Goal: Task Accomplishment & Management: Manage account settings

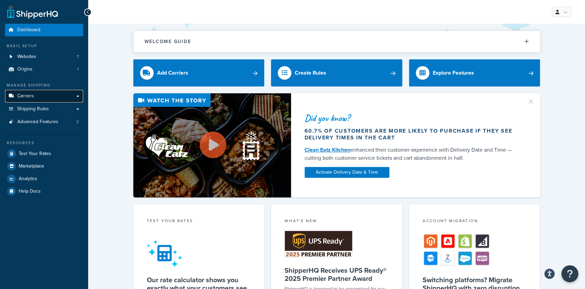
click at [41, 95] on link "Carriers" at bounding box center [44, 96] width 78 height 13
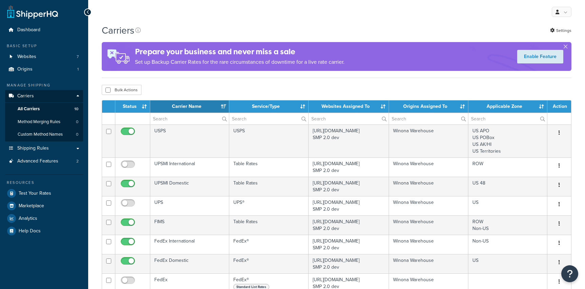
select select "15"
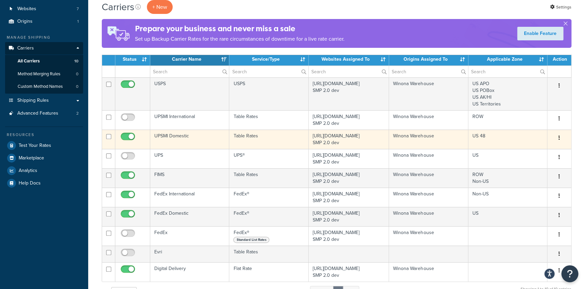
scroll to position [64, 0]
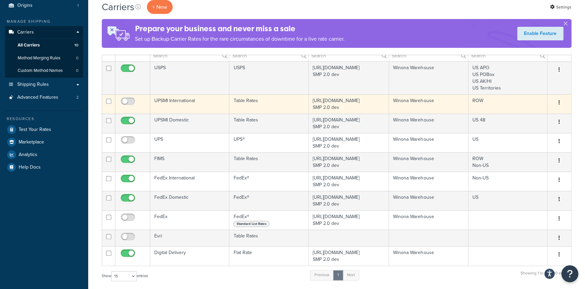
click at [268, 104] on td "Table Rates" at bounding box center [268, 103] width 79 height 19
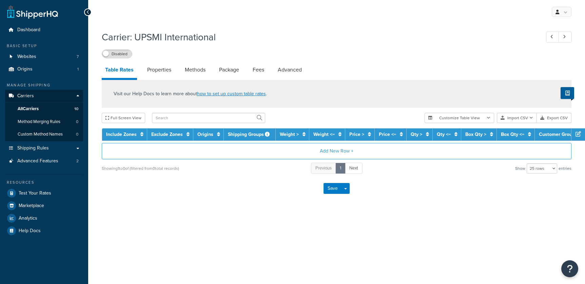
select select "25"
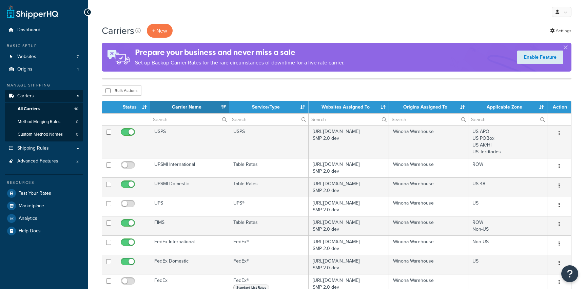
select select "15"
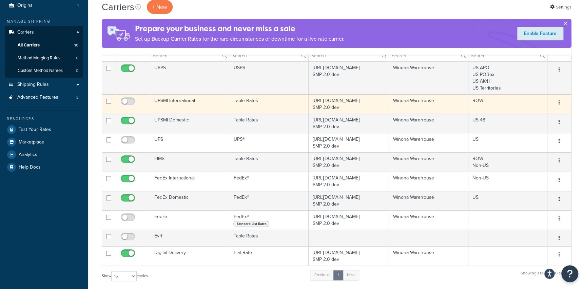
click at [486, 100] on td "ROW" at bounding box center [508, 103] width 79 height 19
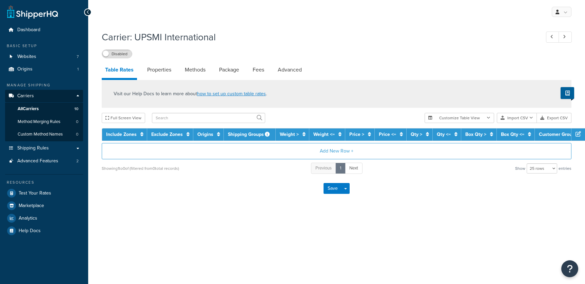
select select "25"
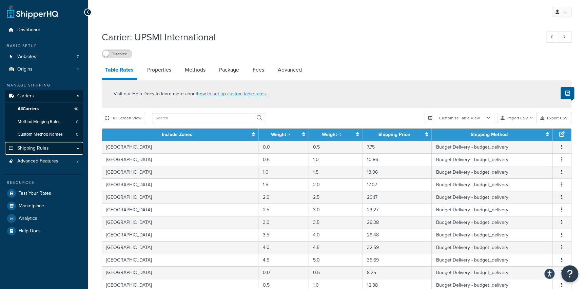
click at [42, 146] on span "Shipping Rules" at bounding box center [33, 149] width 32 height 6
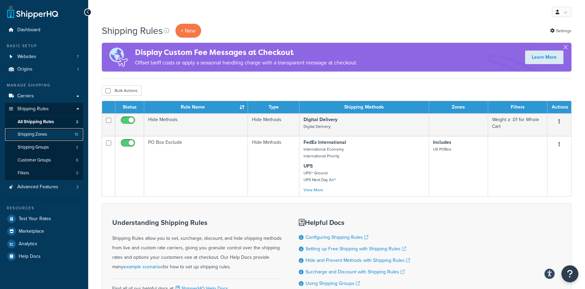
click at [44, 132] on span "Shipping Zones" at bounding box center [33, 135] width 30 height 6
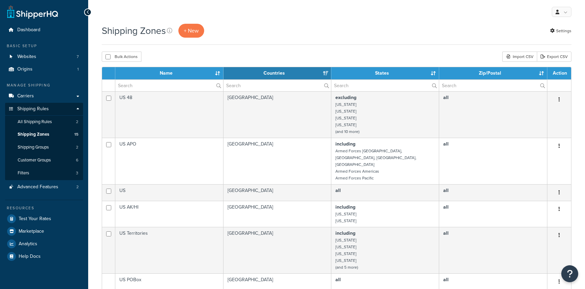
select select "15"
click at [23, 94] on span "Carriers" at bounding box center [25, 96] width 17 height 6
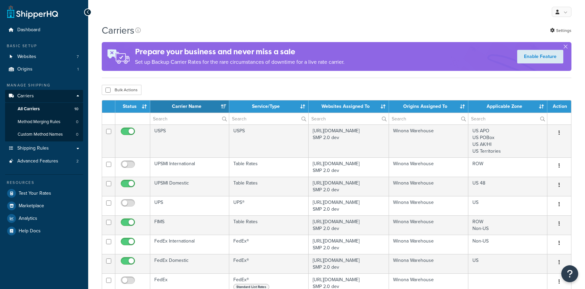
select select "15"
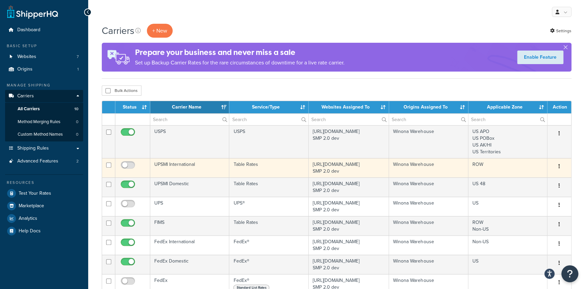
click at [204, 167] on td "UPSMI International" at bounding box center [189, 167] width 79 height 19
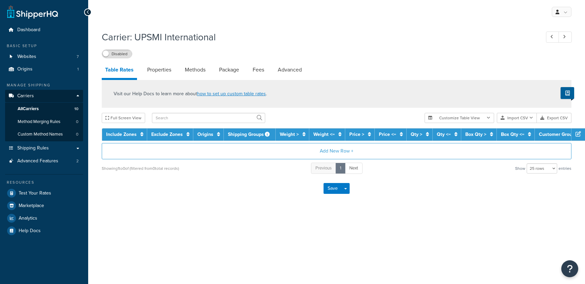
select select "25"
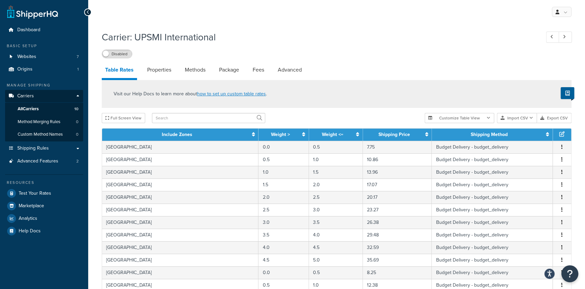
click at [135, 71] on link "Table Rates" at bounding box center [119, 71] width 35 height 18
click at [173, 70] on link "Properties" at bounding box center [159, 70] width 31 height 16
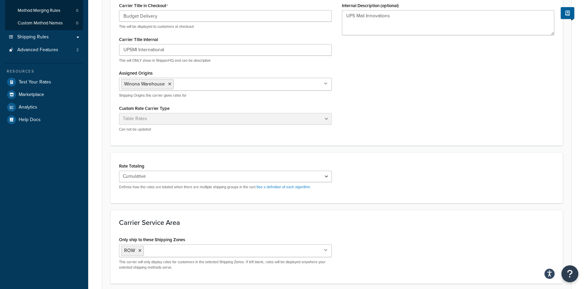
scroll to position [167, 0]
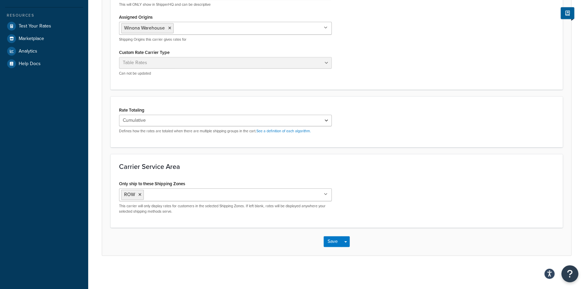
click at [210, 200] on ul "ROW" at bounding box center [225, 194] width 213 height 13
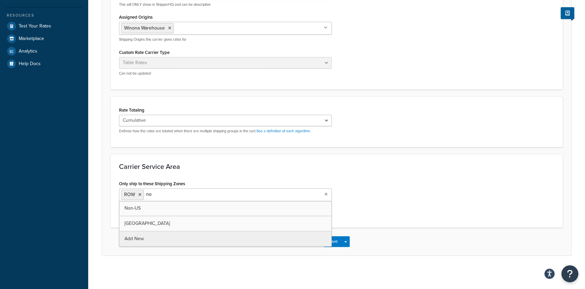
type input "non"
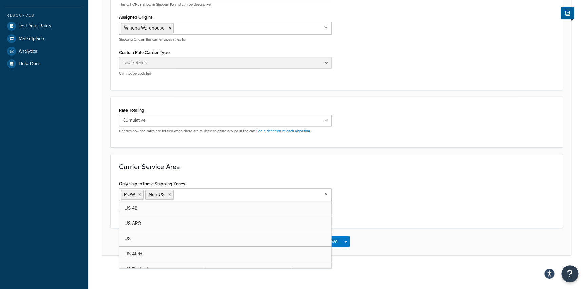
click at [440, 205] on div "Only ship to these Shipping Zones ROW Non-US US 48 US APO US US AK/HI US Territ…" at bounding box center [337, 199] width 446 height 40
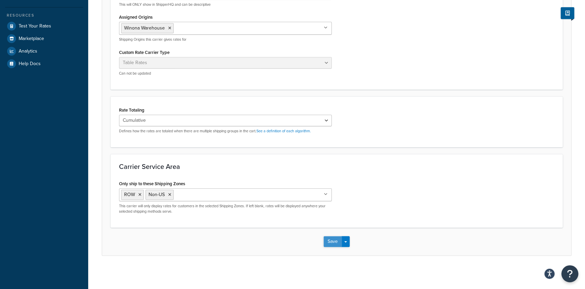
click at [329, 241] on button "Save" at bounding box center [333, 241] width 18 height 11
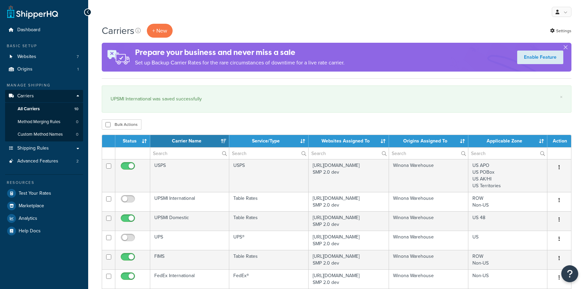
select select "15"
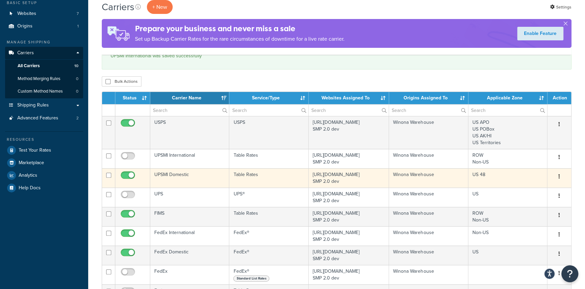
scroll to position [47, 0]
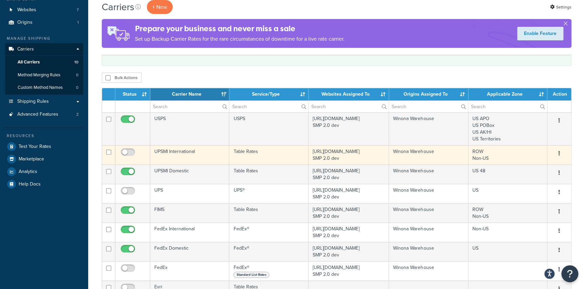
click at [416, 151] on td "Winona Warehouse" at bounding box center [428, 154] width 79 height 19
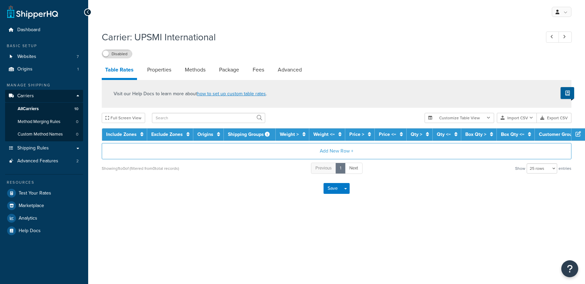
select select "25"
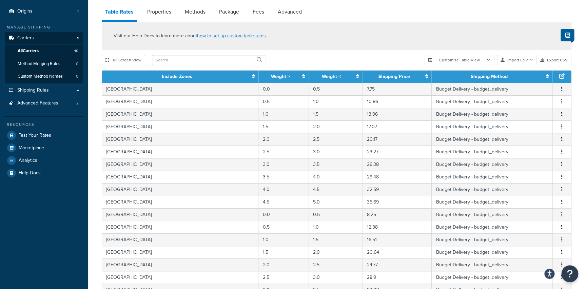
scroll to position [40, 0]
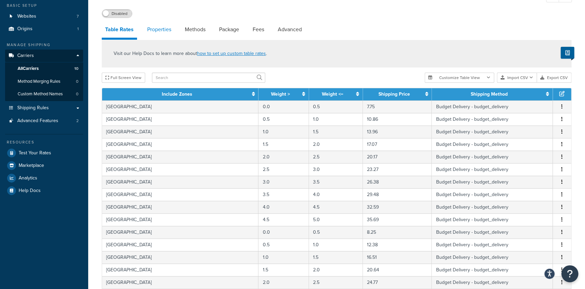
click at [159, 27] on link "Properties" at bounding box center [159, 29] width 31 height 16
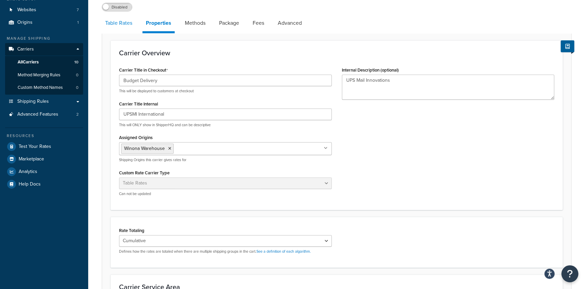
click at [118, 23] on link "Table Rates" at bounding box center [119, 23] width 34 height 16
select select "25"
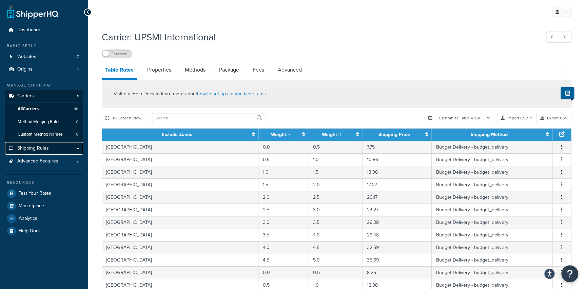
click at [40, 151] on span "Shipping Rules" at bounding box center [33, 149] width 32 height 6
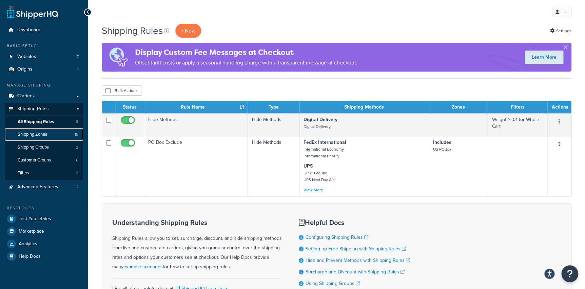
click at [34, 135] on span "Shipping Zones" at bounding box center [33, 135] width 30 height 6
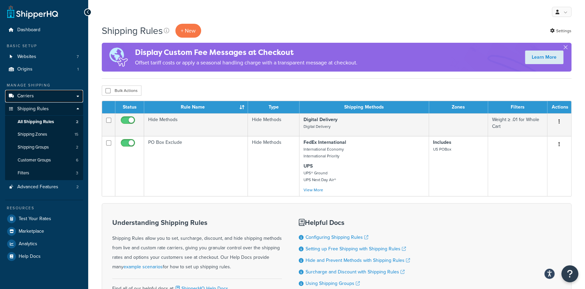
click at [36, 100] on link "Carriers" at bounding box center [44, 96] width 78 height 13
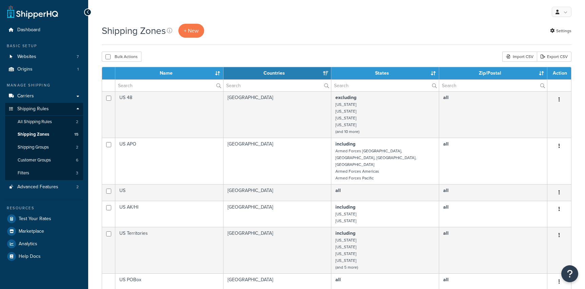
select select "15"
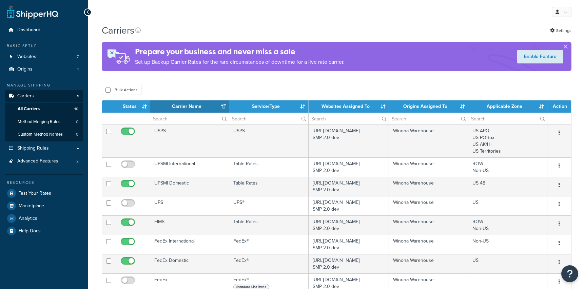
select select "15"
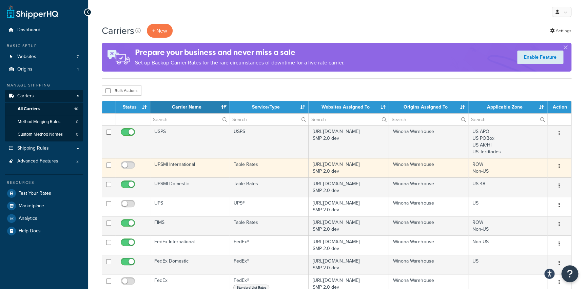
click at [423, 164] on td "Winona Warehouse" at bounding box center [428, 167] width 79 height 19
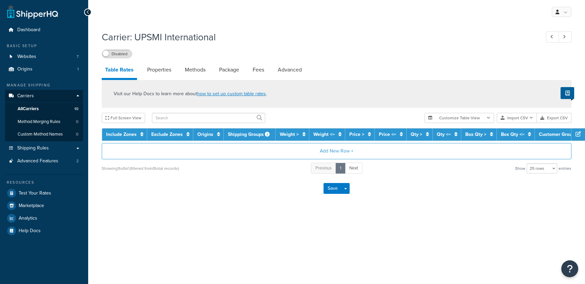
select select "25"
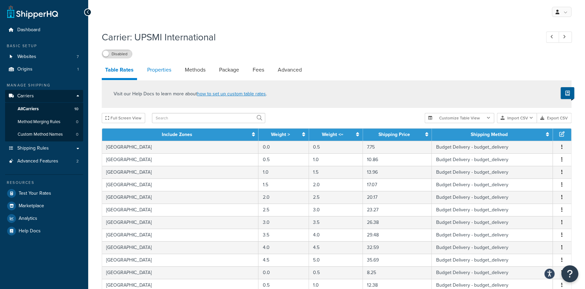
click at [155, 70] on link "Properties" at bounding box center [159, 70] width 31 height 16
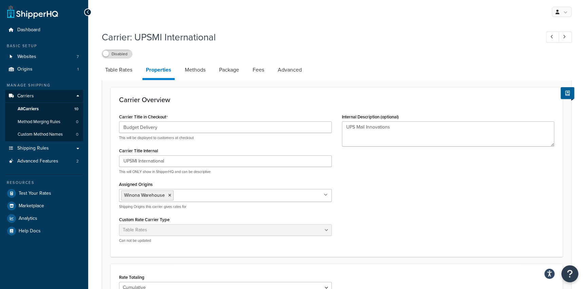
click at [203, 84] on div "Carrier Overview Carrier Title in Checkout Budget Delivery This will be display…" at bounding box center [337, 251] width 470 height 343
click at [200, 73] on link "Methods" at bounding box center [195, 70] width 27 height 16
select select "25"
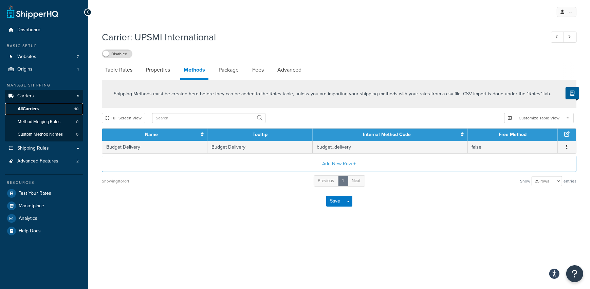
click at [36, 109] on span "All Carriers" at bounding box center [28, 109] width 21 height 6
click at [223, 69] on link "Package" at bounding box center [228, 70] width 27 height 16
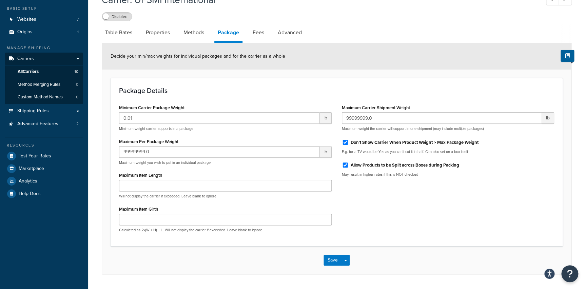
scroll to position [56, 0]
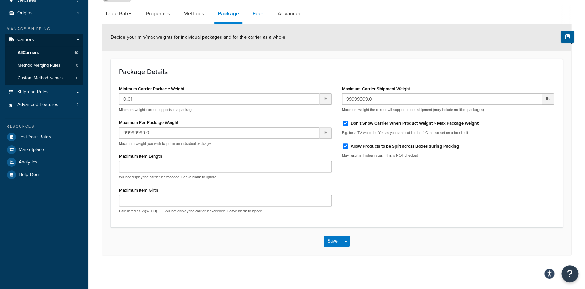
click at [266, 19] on link "Fees" at bounding box center [258, 13] width 18 height 16
select select "AFTER"
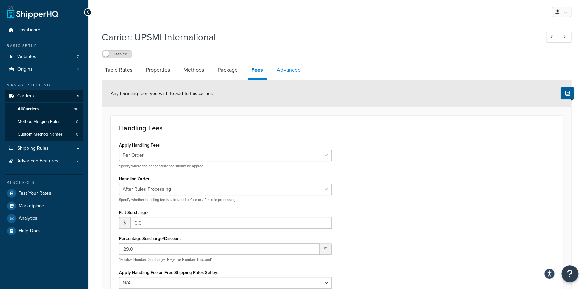
click at [276, 71] on link "Advanced" at bounding box center [289, 70] width 31 height 16
select select "false"
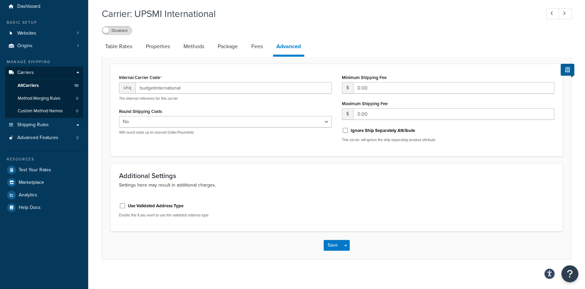
scroll to position [27, 0]
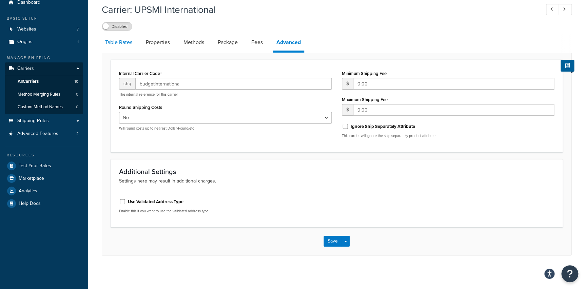
click at [128, 45] on link "Table Rates" at bounding box center [119, 42] width 34 height 16
select select "25"
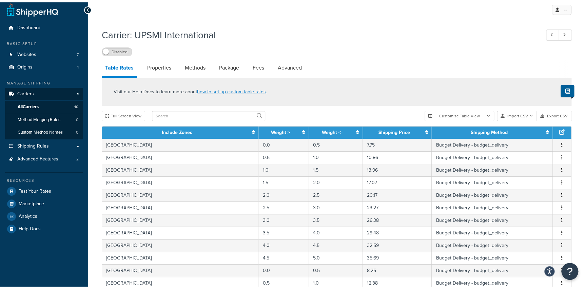
scroll to position [27, 0]
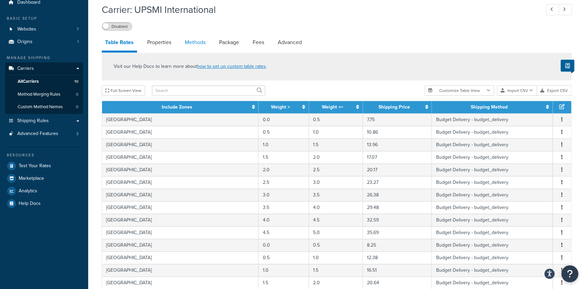
click at [207, 43] on link "Methods" at bounding box center [195, 42] width 27 height 16
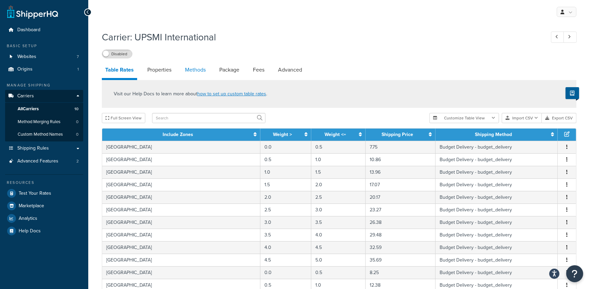
select select "25"
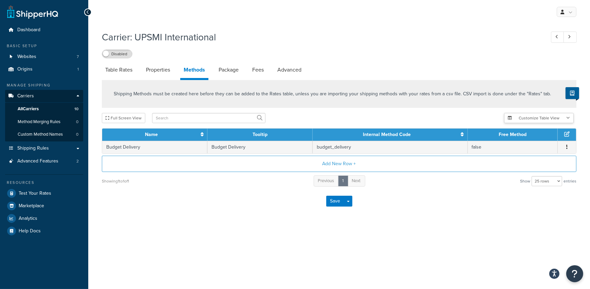
click at [546, 120] on button "Customize Table View" at bounding box center [539, 118] width 70 height 10
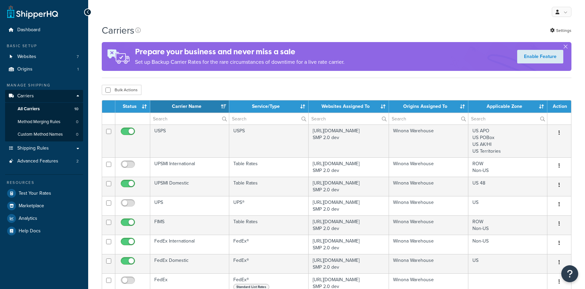
select select "15"
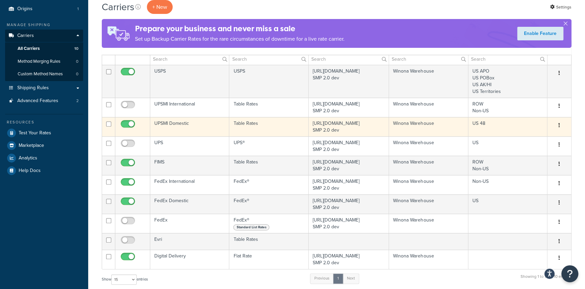
scroll to position [107, 0]
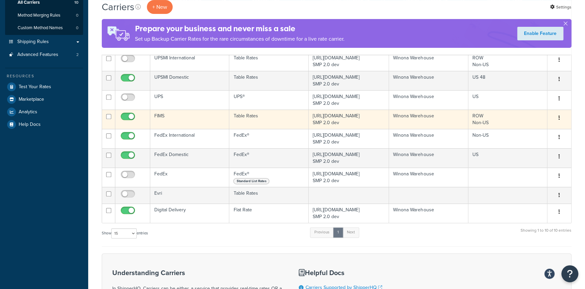
click at [256, 115] on td "Table Rates" at bounding box center [268, 119] width 79 height 19
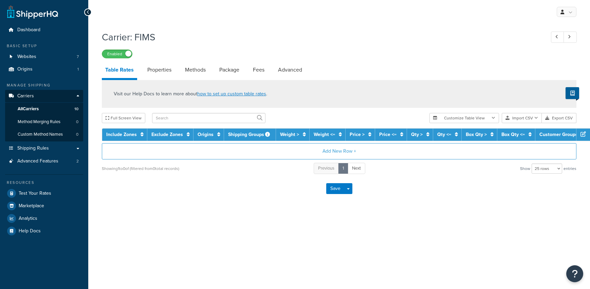
select select "25"
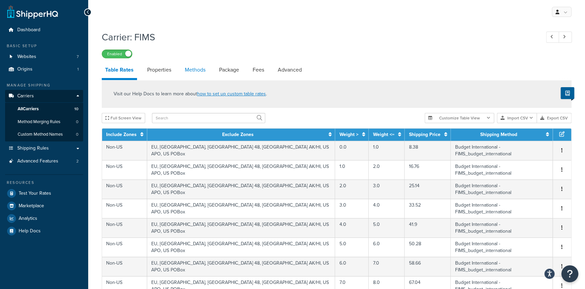
click at [191, 70] on link "Methods" at bounding box center [195, 70] width 27 height 16
select select "25"
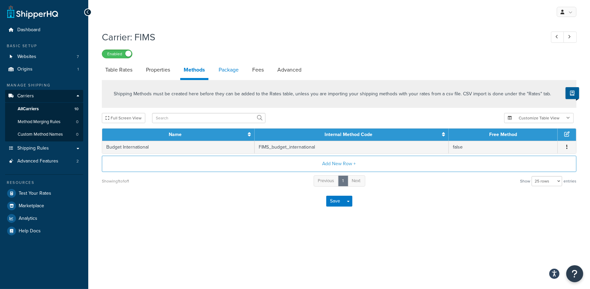
click at [238, 74] on link "Package" at bounding box center [228, 70] width 27 height 16
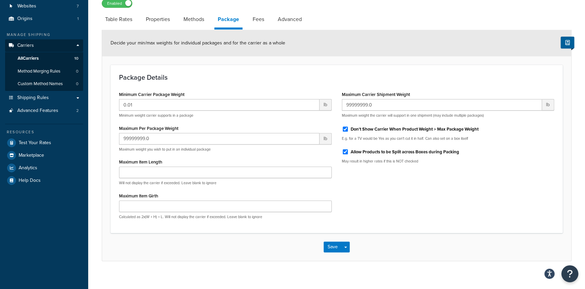
scroll to position [54, 0]
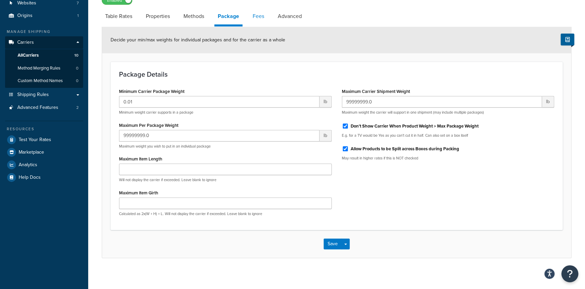
click at [263, 15] on link "Fees" at bounding box center [258, 16] width 18 height 16
select select "AFTER"
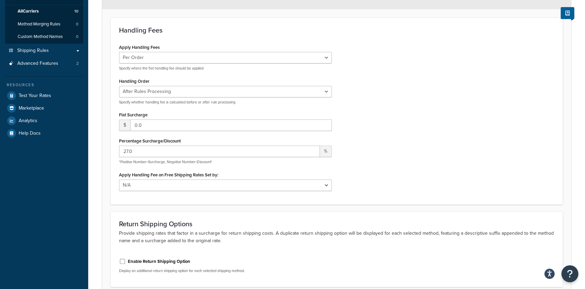
scroll to position [101, 0]
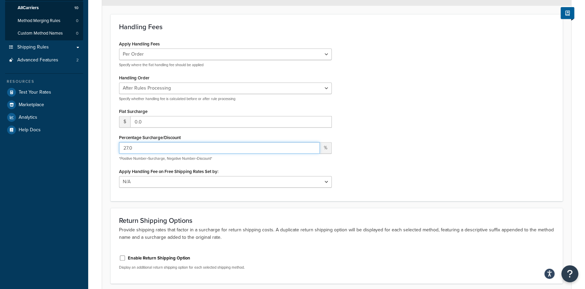
click at [127, 148] on input "27.0" at bounding box center [219, 148] width 201 height 12
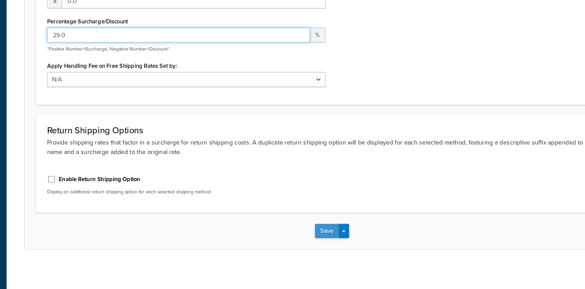
type input "29.0"
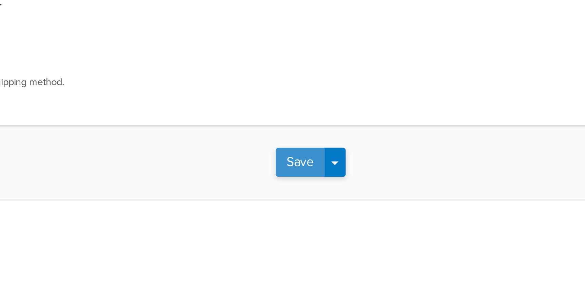
click at [345, 273] on div "My Profile Billing Global Settings Contact Us Logout Carrier: FIMS Enabled Tabl…" at bounding box center [336, 66] width 497 height 447
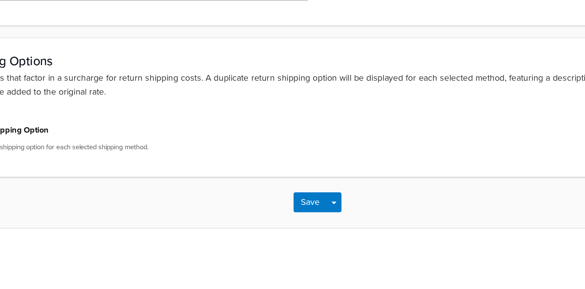
scroll to position [157, 0]
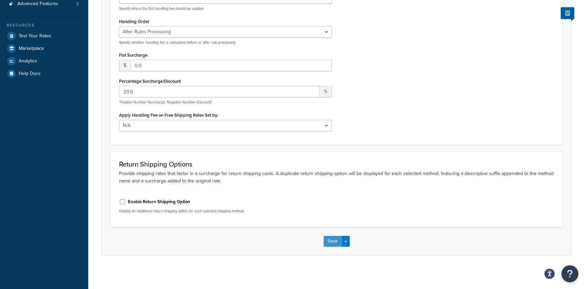
click at [333, 244] on button "Save" at bounding box center [333, 241] width 18 height 11
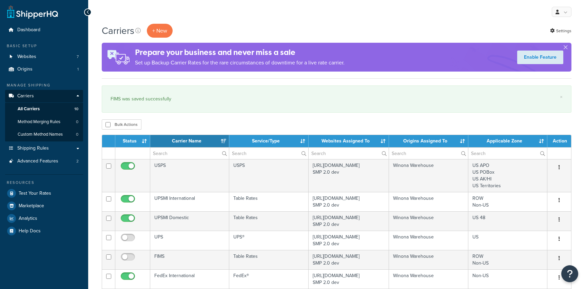
select select "15"
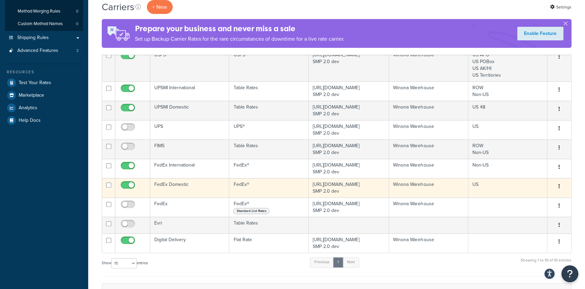
scroll to position [113, 0]
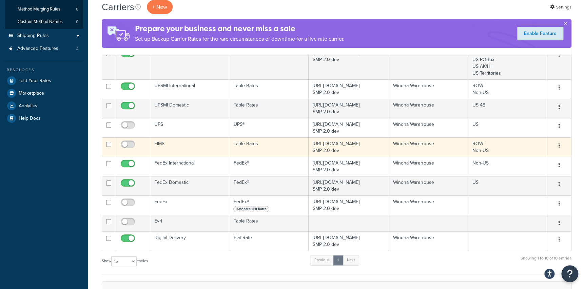
click at [189, 147] on td "FIMS" at bounding box center [189, 146] width 79 height 19
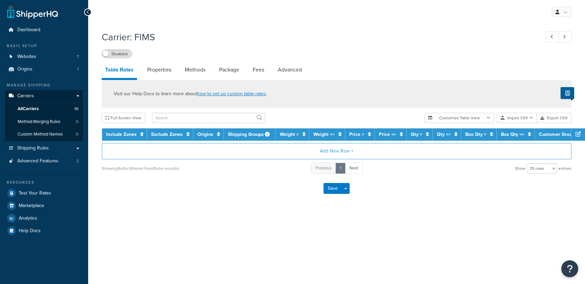
select select "25"
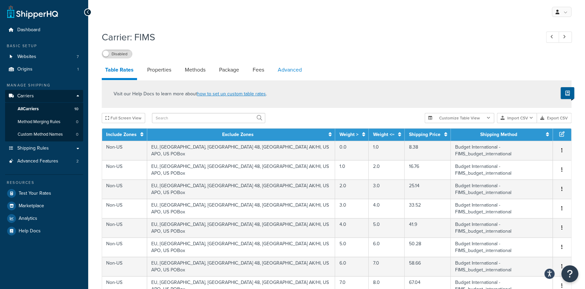
click at [290, 70] on link "Advanced" at bounding box center [290, 70] width 31 height 16
select select "false"
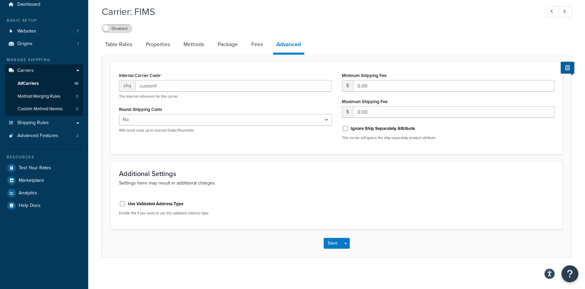
scroll to position [26, 0]
